Goal: Transaction & Acquisition: Purchase product/service

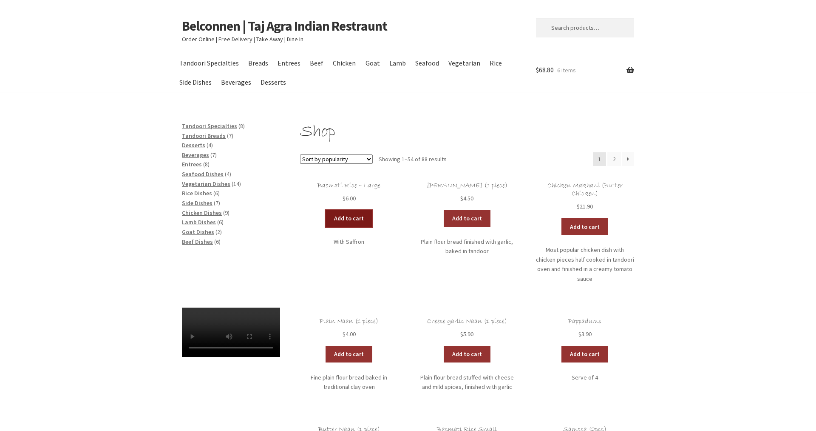
click at [350, 220] on link "Add to cart" at bounding box center [349, 218] width 47 height 17
click at [320, 221] on link "Add to cart" at bounding box center [324, 218] width 47 height 17
click at [587, 224] on link "Add to cart" at bounding box center [585, 226] width 47 height 17
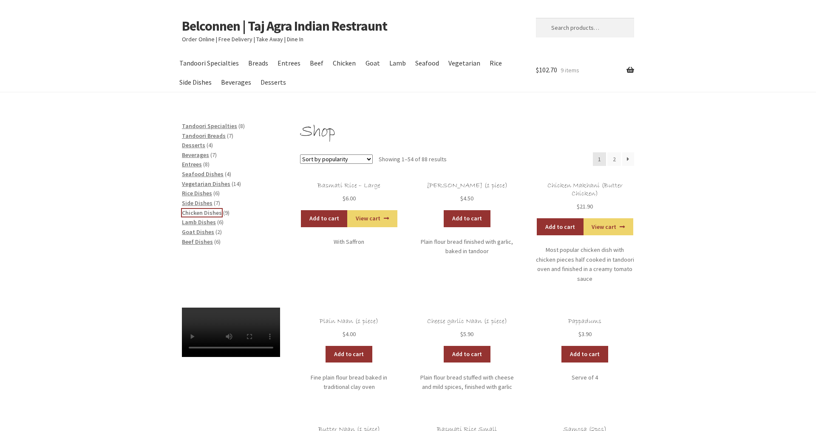
click at [202, 211] on span "Chicken Dishes" at bounding box center [202, 213] width 40 height 8
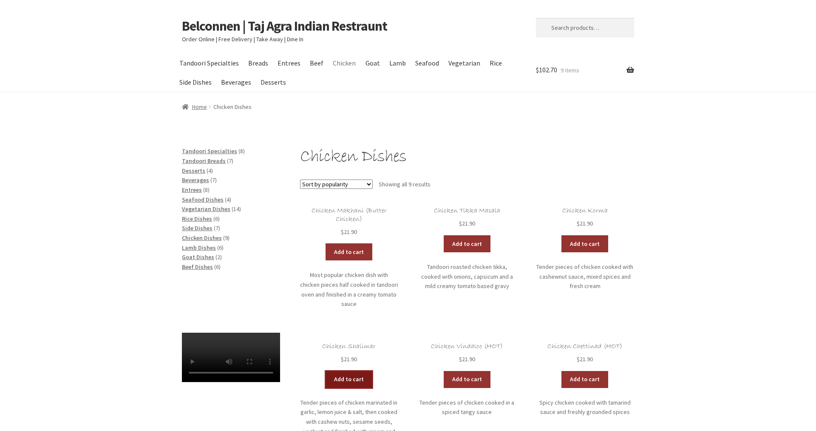
click at [358, 371] on link "Add to cart" at bounding box center [349, 379] width 47 height 17
click at [200, 182] on span "Beverages" at bounding box center [195, 180] width 27 height 8
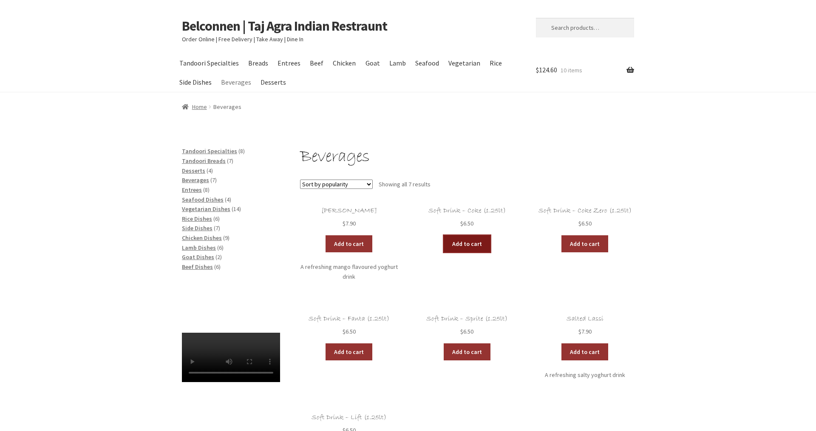
click at [455, 240] on link "Add to cart" at bounding box center [467, 243] width 47 height 17
click at [486, 245] on link "View cart" at bounding box center [491, 243] width 50 height 17
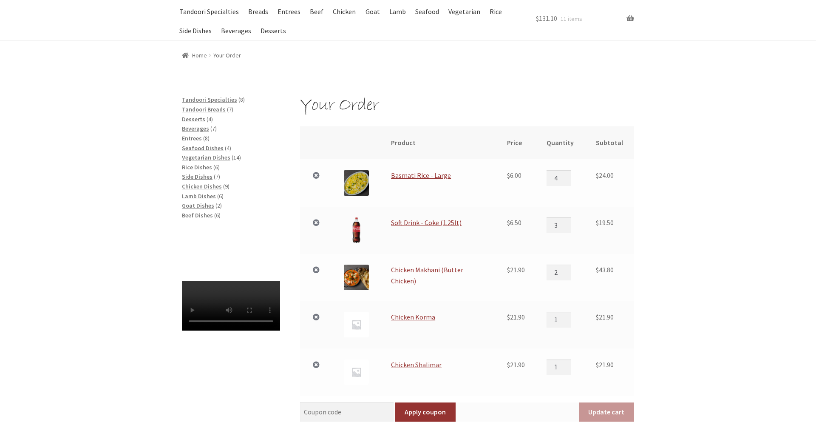
scroll to position [58, 0]
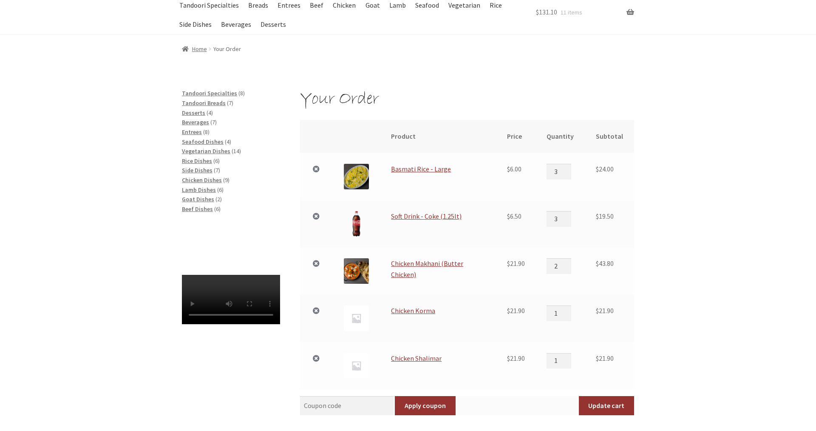
click at [568, 174] on input "3" at bounding box center [559, 171] width 25 height 15
type input "2"
click at [568, 174] on input "2" at bounding box center [559, 171] width 25 height 15
click at [568, 223] on input "3" at bounding box center [559, 218] width 25 height 15
click at [568, 219] on input "4" at bounding box center [559, 218] width 25 height 15
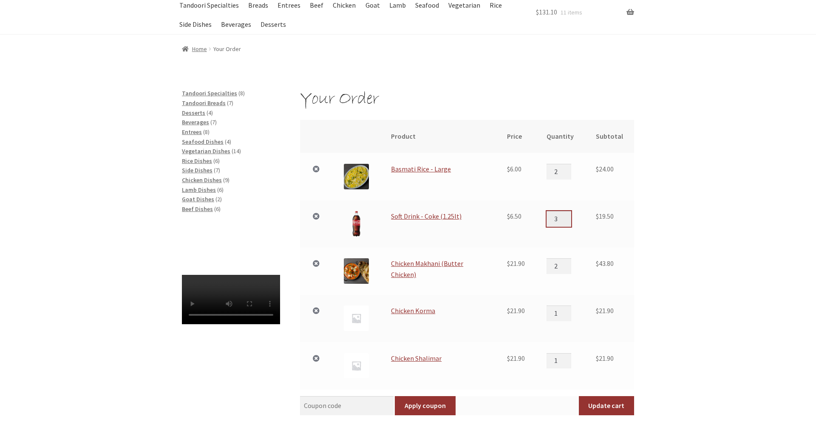
click at [571, 222] on input "3" at bounding box center [559, 218] width 25 height 15
click at [571, 222] on input "2" at bounding box center [559, 218] width 25 height 15
type input "1"
click at [571, 222] on input "1" at bounding box center [559, 218] width 25 height 15
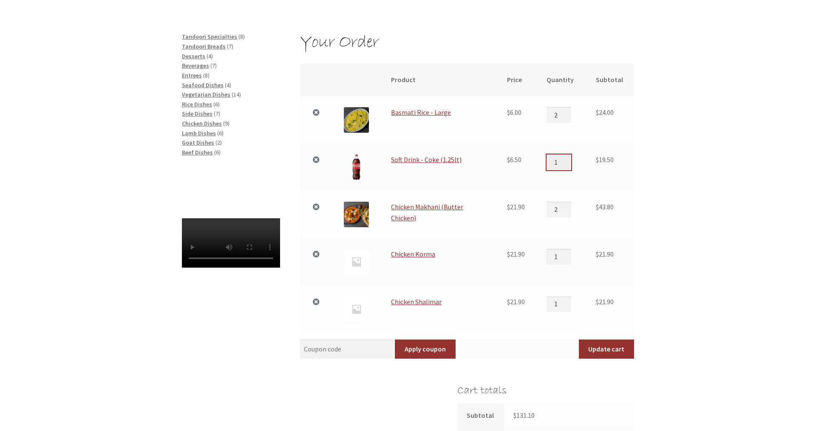
scroll to position [116, 0]
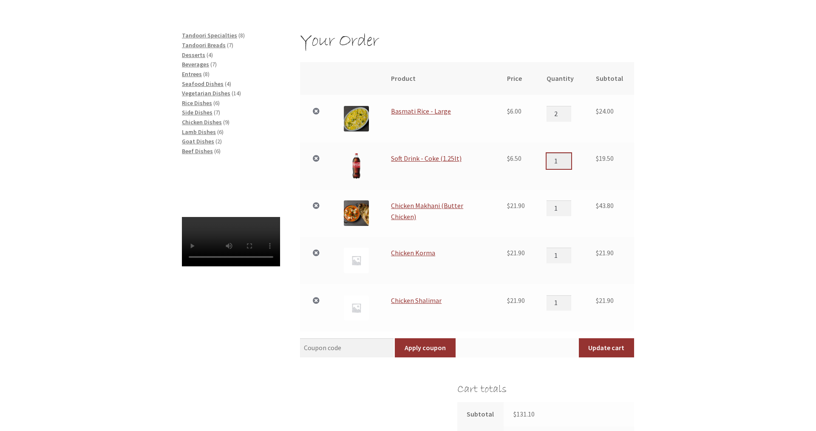
type input "1"
click at [568, 209] on input "1" at bounding box center [559, 207] width 25 height 15
click at [312, 254] on link "×" at bounding box center [316, 252] width 11 height 11
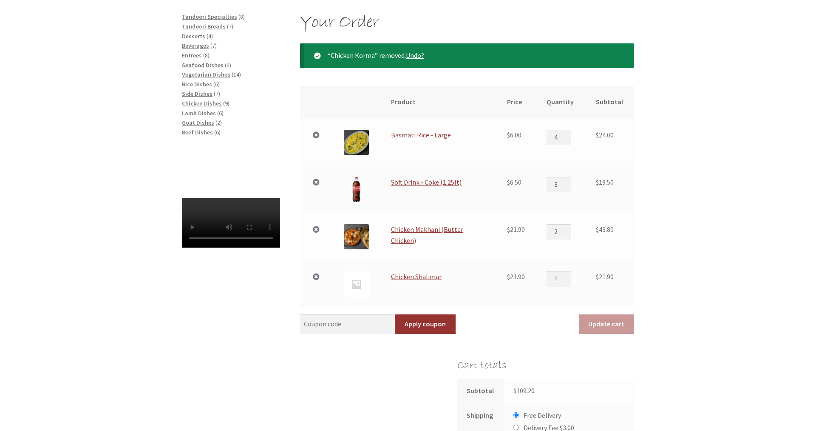
scroll to position [135, 0]
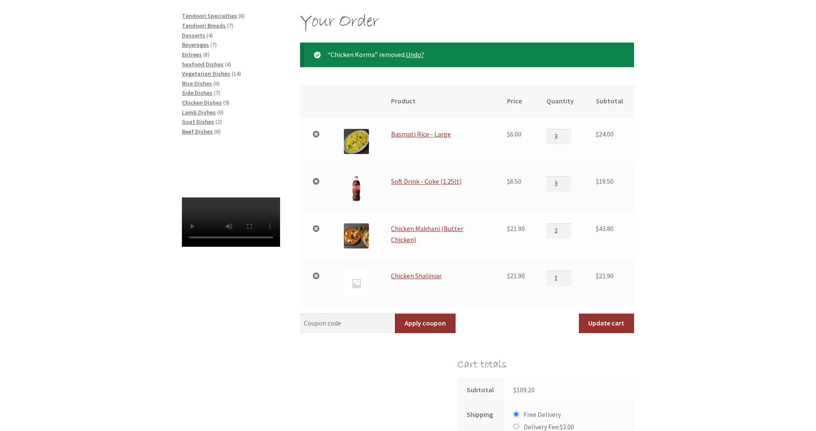
click at [571, 140] on input "3" at bounding box center [559, 136] width 25 height 15
type input "2"
click at [571, 140] on input "2" at bounding box center [559, 136] width 25 height 15
click at [569, 185] on input "2" at bounding box center [559, 183] width 25 height 15
type input "1"
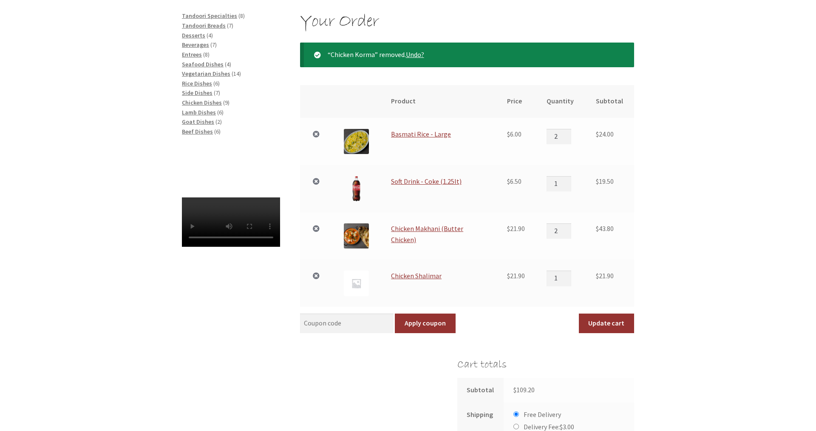
click at [569, 185] on input "1" at bounding box center [559, 183] width 25 height 15
click at [569, 236] on input "2" at bounding box center [559, 230] width 25 height 15
type input "1"
click at [570, 232] on input "1" at bounding box center [559, 230] width 25 height 15
click at [609, 324] on button "Update cart" at bounding box center [606, 323] width 55 height 20
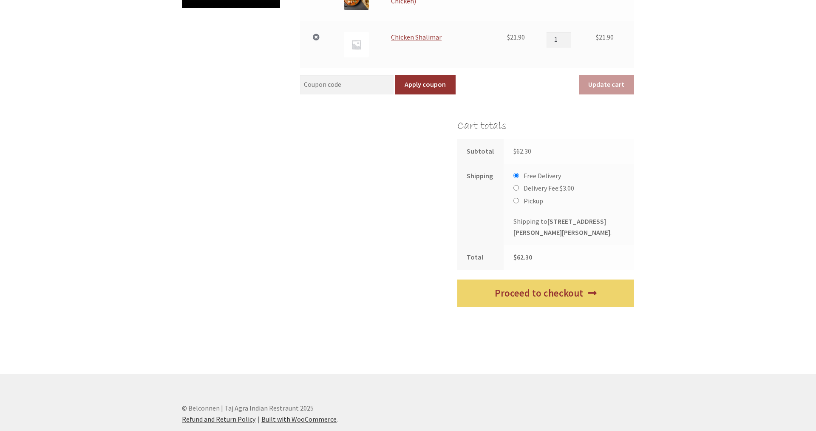
scroll to position [389, 0]
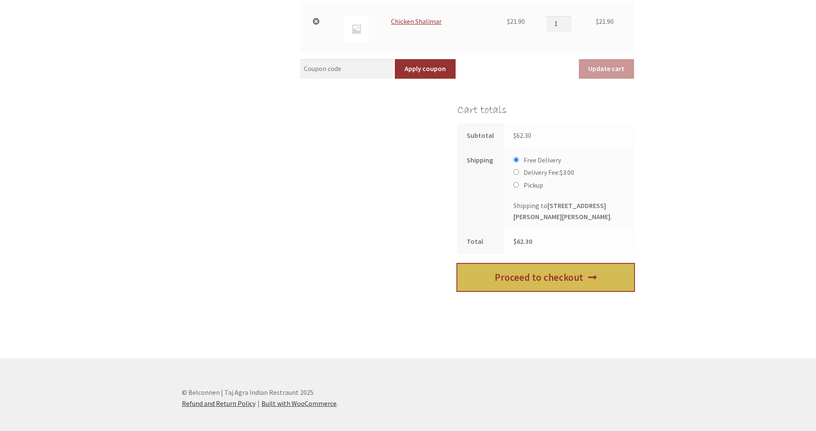
click at [529, 291] on link "Proceed to checkout" at bounding box center [545, 278] width 177 height 28
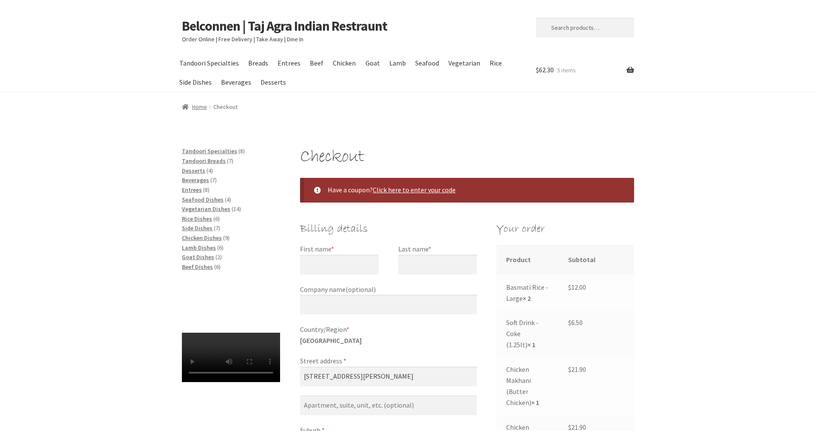
select select "ACT"
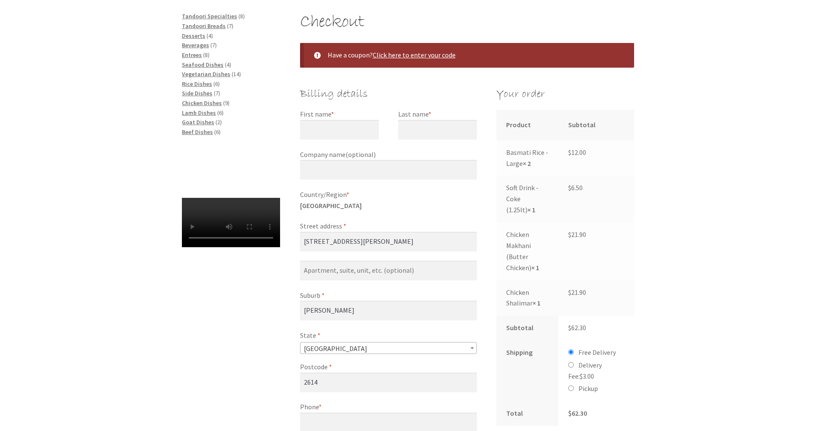
scroll to position [145, 0]
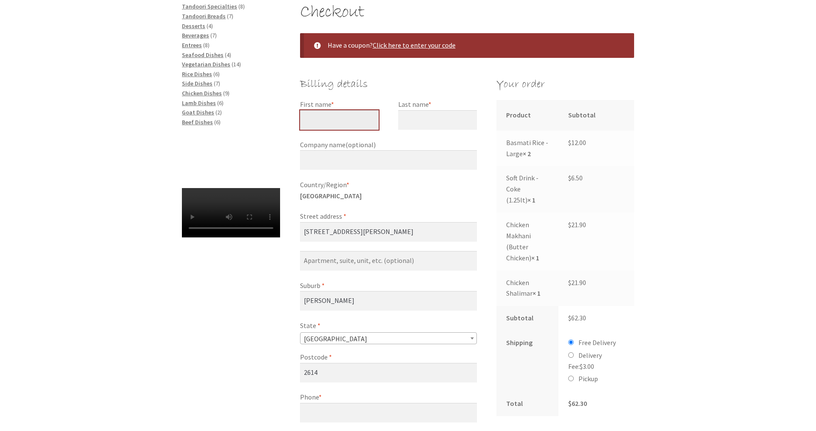
click at [321, 116] on input "First name *" at bounding box center [339, 120] width 79 height 20
type input "[PERSON_NAME]"
click at [425, 125] on input "Last name *" at bounding box center [437, 120] width 79 height 20
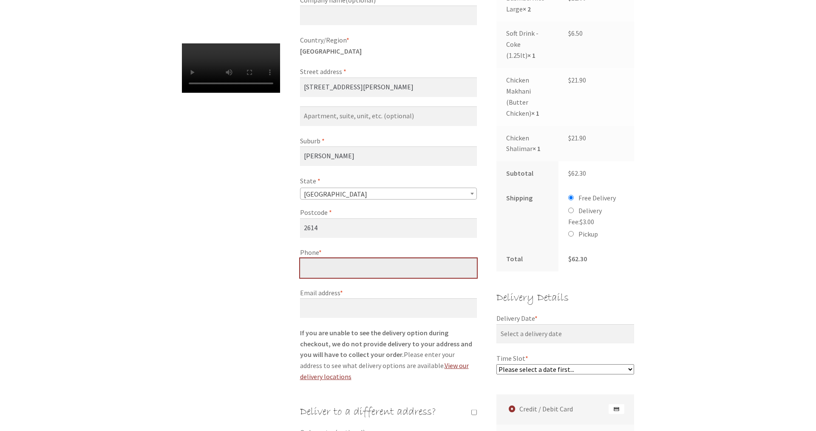
scroll to position [255, 0]
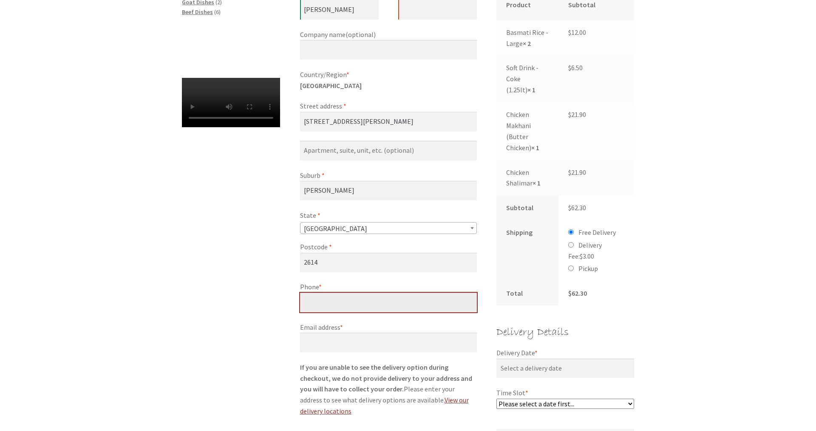
click at [355, 293] on input "Phone *" at bounding box center [388, 303] width 177 height 20
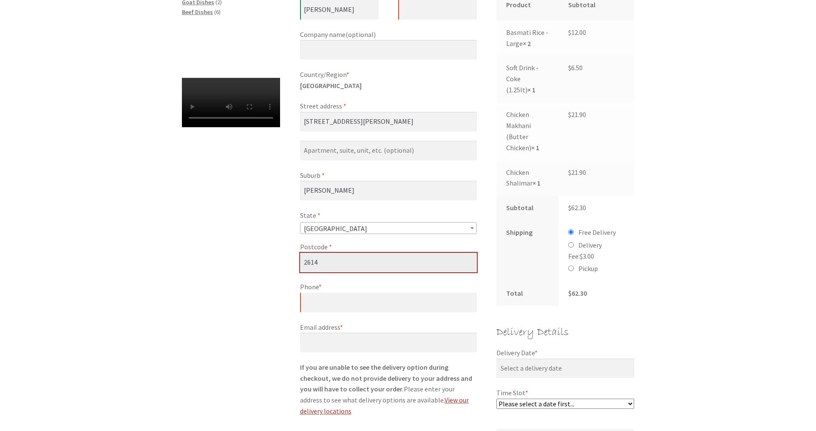
click at [356, 266] on input "2614" at bounding box center [388, 263] width 177 height 20
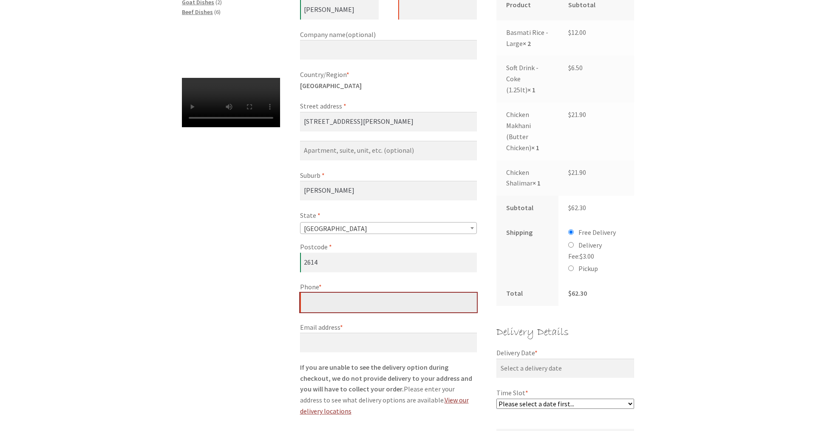
click at [337, 306] on input "Phone *" at bounding box center [388, 303] width 177 height 20
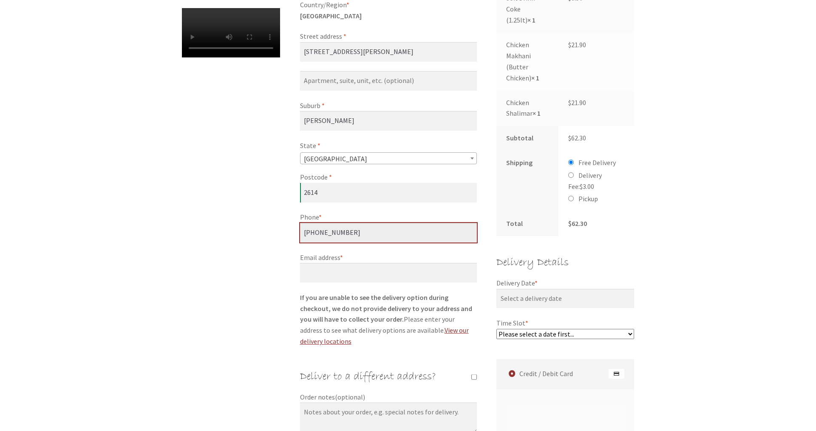
scroll to position [341, 0]
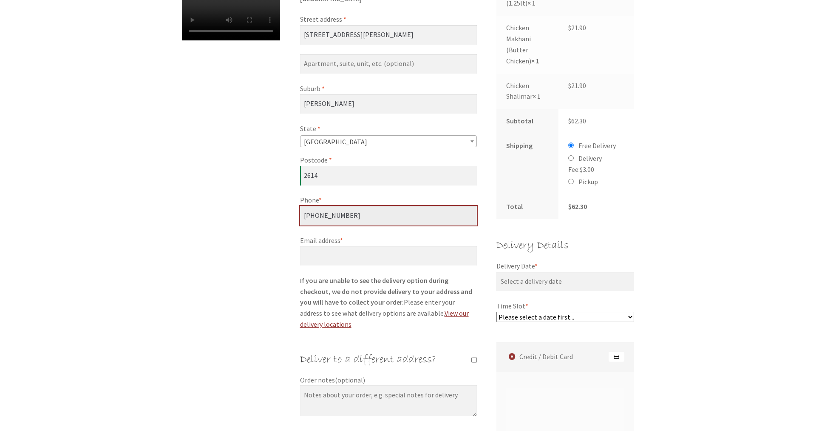
type input "[PHONE_NUMBER]"
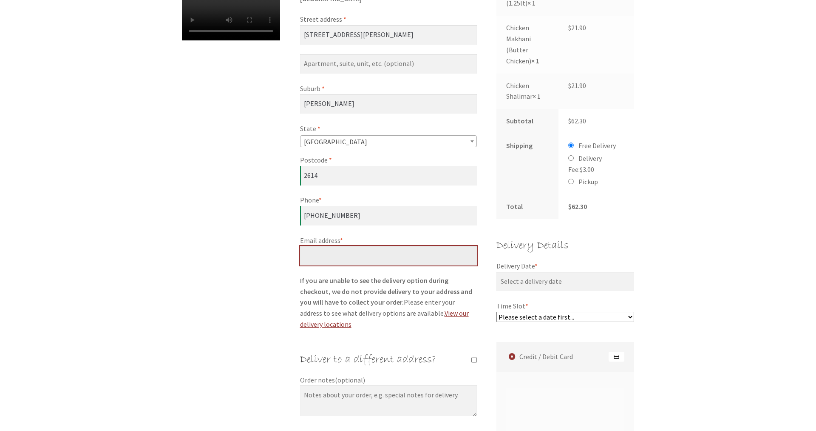
click at [354, 258] on input "Email address *" at bounding box center [388, 256] width 177 height 20
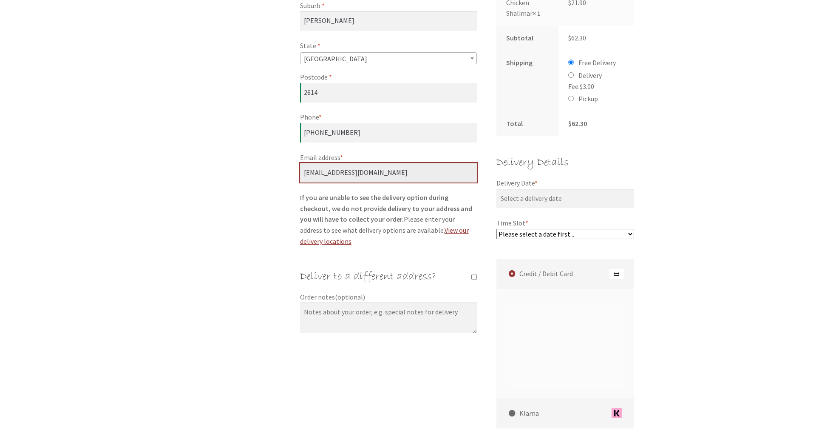
scroll to position [428, 0]
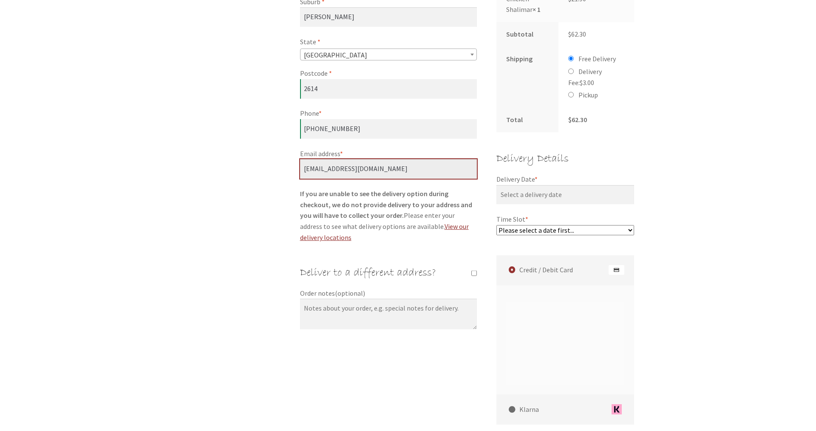
type input "[EMAIL_ADDRESS][DOMAIN_NAME]"
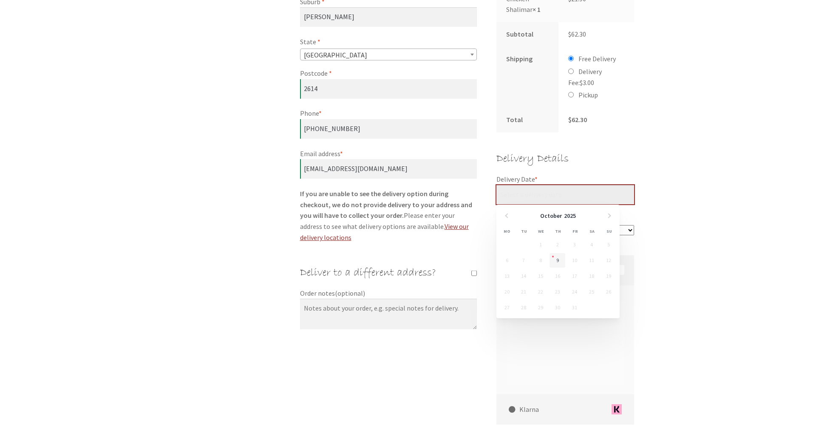
click at [543, 199] on input "Delivery Date *" at bounding box center [566, 195] width 138 height 20
click at [564, 260] on link "9" at bounding box center [558, 260] width 16 height 14
type input "[DATE]"
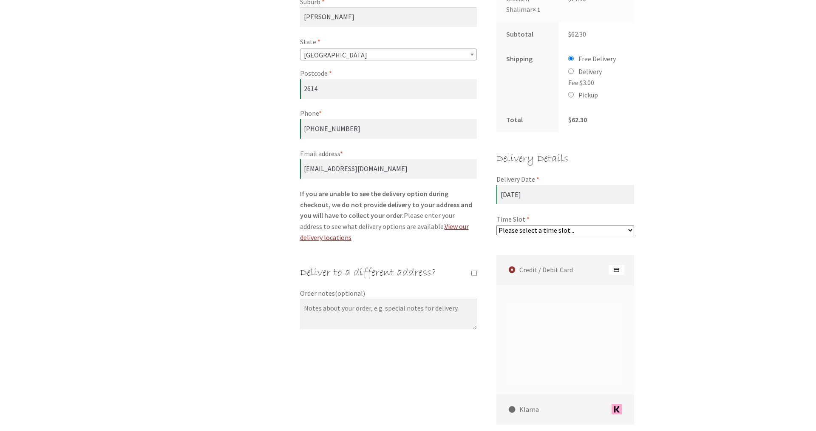
click at [497, 225] on select "Please select a time slot... 08:25 PM - 08:55 PM 08:55 PM - 09:25 PM" at bounding box center [566, 230] width 138 height 10
select select "60c2ef62db861/5|0.00"
click option "08:25 PM - 08:55 PM" at bounding box center [0, 0] width 0 height 0
click at [683, 352] on div "Checkout Have a coupon? Click here to enter your code Coupon: Apply coupon Bill…" at bounding box center [408, 180] width 816 height 925
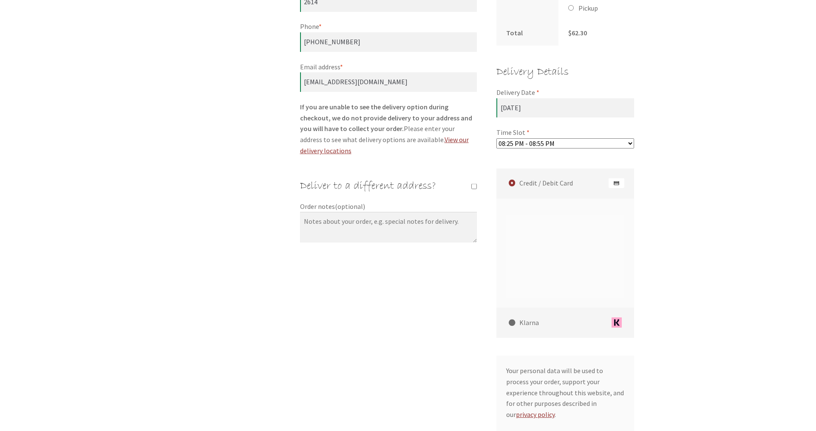
scroll to position [602, 0]
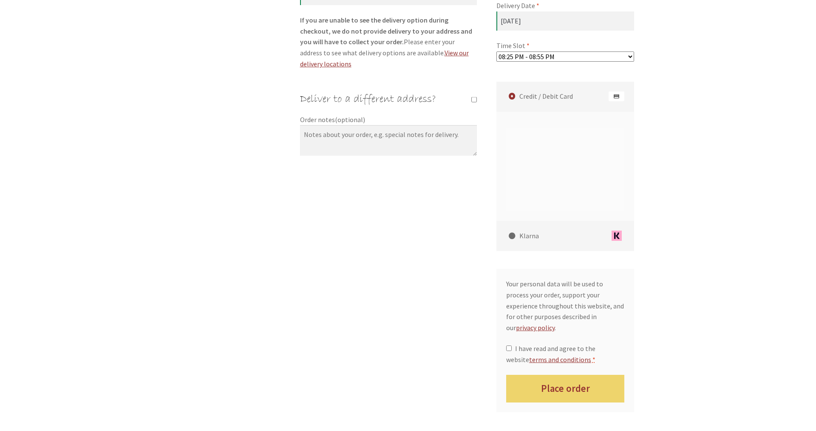
click at [566, 343] on label "I have read and agree to the website terms and conditions *" at bounding box center [565, 354] width 119 height 22
click at [512, 345] on input "I have read and agree to the website terms and conditions *" at bounding box center [509, 348] width 6 height 6
checkbox input "true"
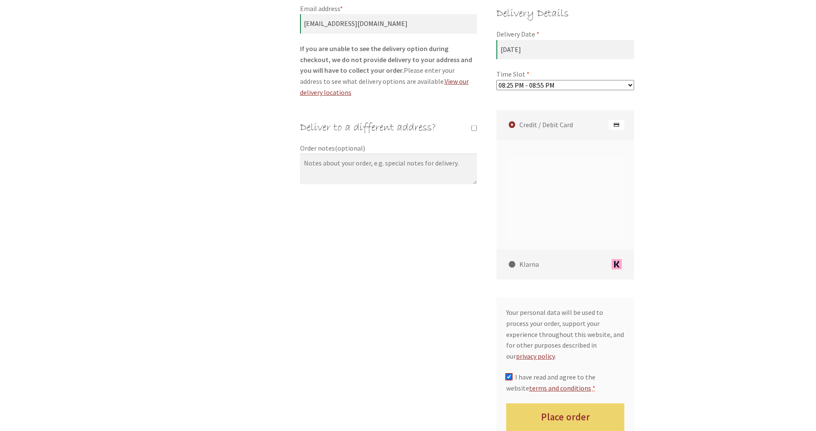
scroll to position [573, 0]
click at [557, 403] on button "Place order" at bounding box center [565, 417] width 119 height 28
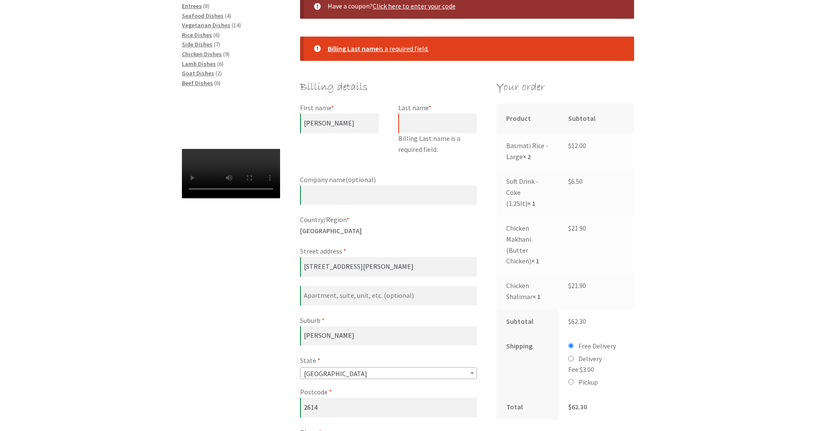
scroll to position [177, 0]
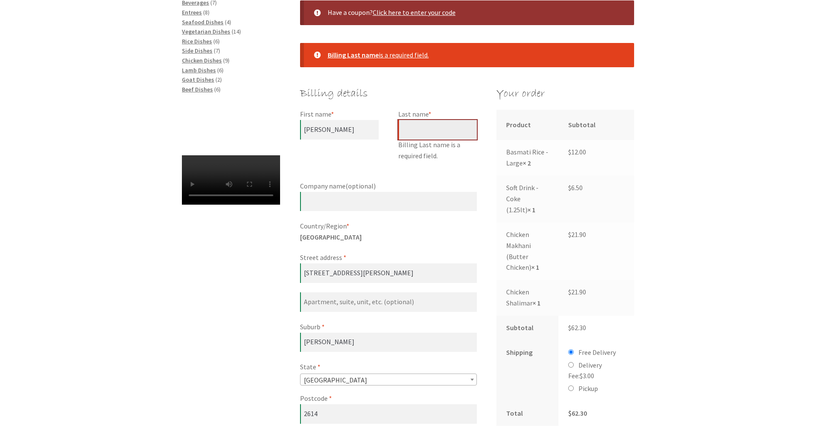
click at [433, 127] on input "Last name *" at bounding box center [437, 130] width 79 height 20
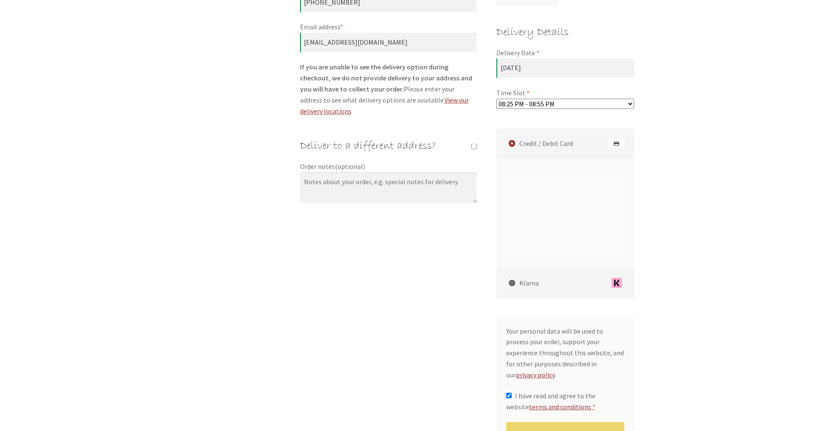
scroll to position [640, 0]
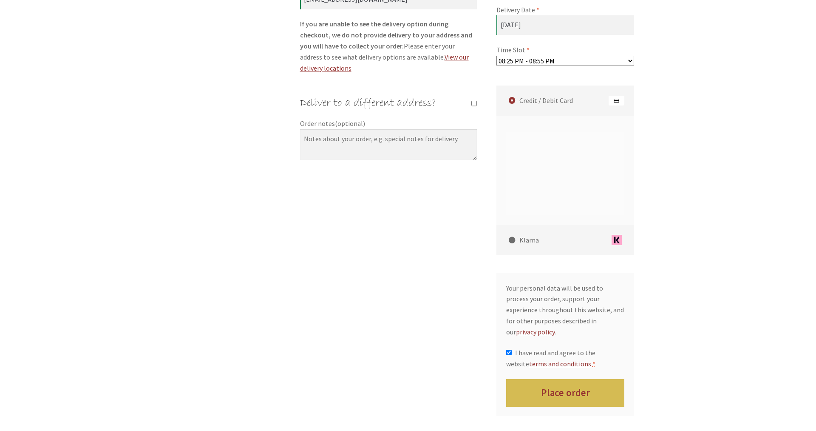
type input "Quince"
click at [591, 379] on button "Place order" at bounding box center [565, 393] width 119 height 28
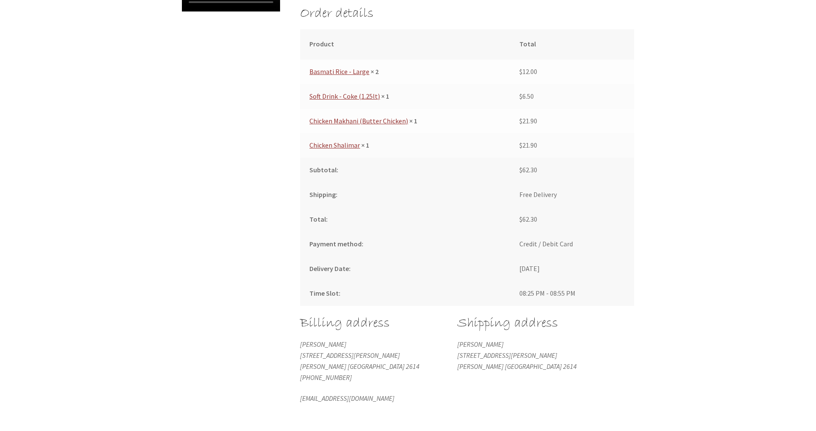
scroll to position [360, 0]
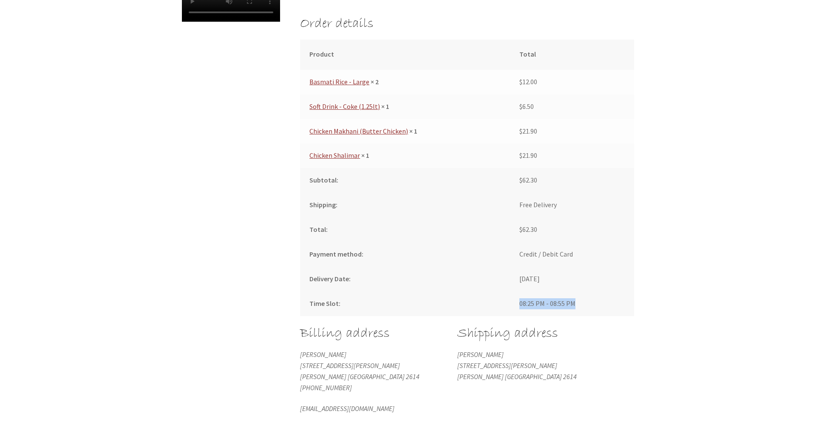
drag, startPoint x: 519, startPoint y: 304, endPoint x: 574, endPoint y: 301, distance: 54.6
click at [574, 301] on td "08:25 PM - 08:55 PM" at bounding box center [572, 303] width 125 height 25
click at [675, 281] on div "Order received Thank you. Your order has been received. Order number: 7400 Date…" at bounding box center [408, 133] width 816 height 695
drag, startPoint x: 519, startPoint y: 304, endPoint x: 573, endPoint y: 307, distance: 54.1
click at [573, 307] on td "08:25 PM - 08:55 PM" at bounding box center [572, 303] width 125 height 25
